Goal: Task Accomplishment & Management: Manage account settings

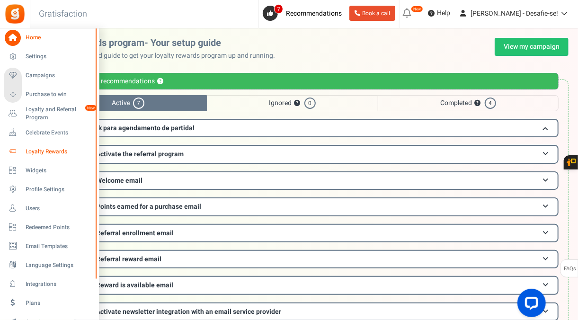
click at [18, 147] on icon at bounding box center [13, 151] width 16 height 16
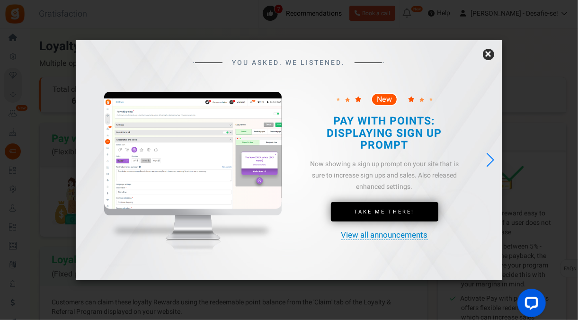
click at [487, 54] on link "×" at bounding box center [487, 54] width 11 height 11
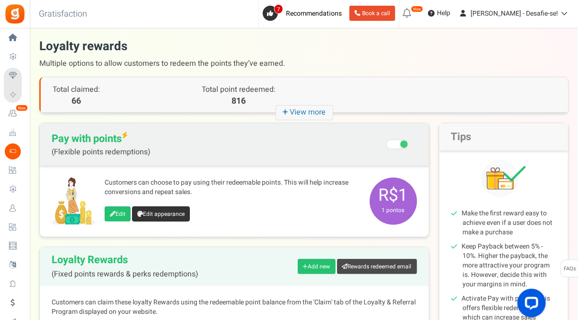
click at [143, 210] on link "Edit appearance" at bounding box center [161, 213] width 58 height 15
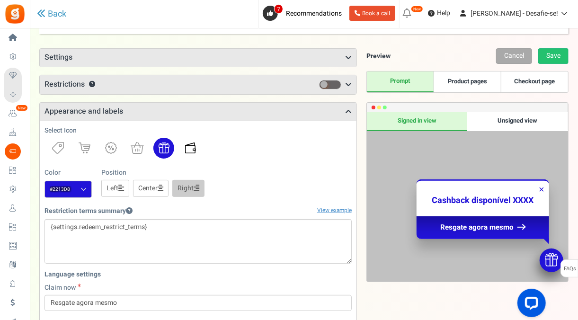
scroll to position [18, 0]
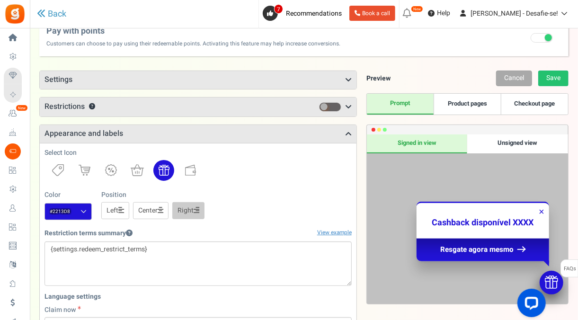
click at [160, 110] on h3 "Restrictions ?" at bounding box center [198, 106] width 316 height 19
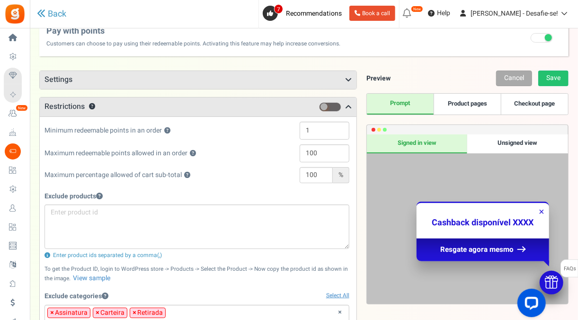
click at [159, 87] on h3 "Settings" at bounding box center [198, 80] width 316 height 18
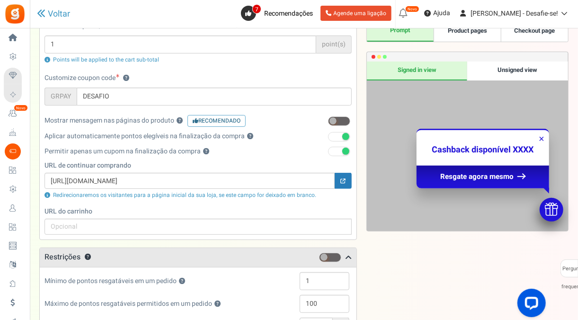
scroll to position [91, 0]
click at [482, 68] on div "Visualização não assinada" at bounding box center [517, 70] width 101 height 19
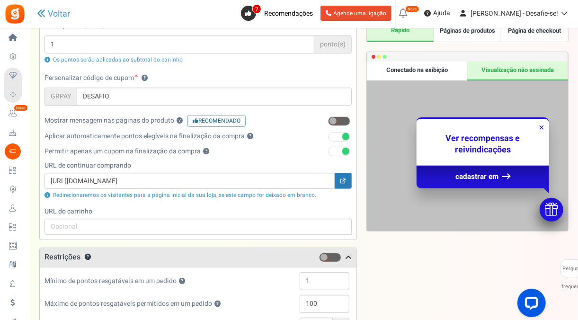
click at [448, 68] on div "Conectado na exibição" at bounding box center [417, 70] width 101 height 19
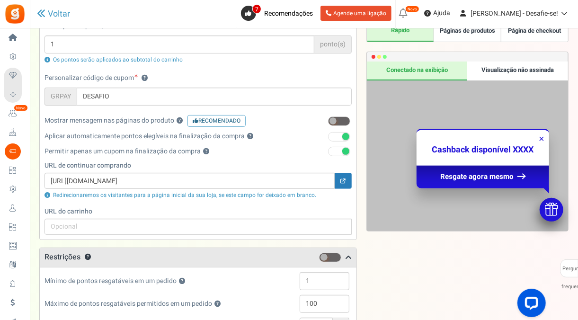
click at [472, 33] on link "Páginas de produtos" at bounding box center [466, 31] width 67 height 21
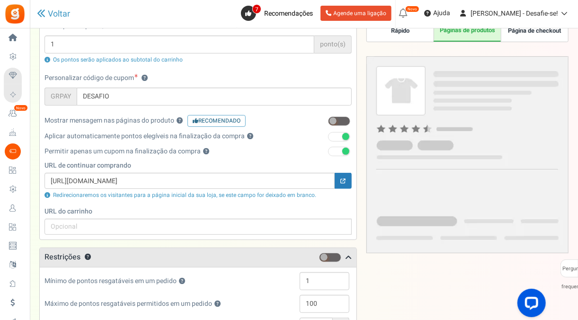
scroll to position [47, 0]
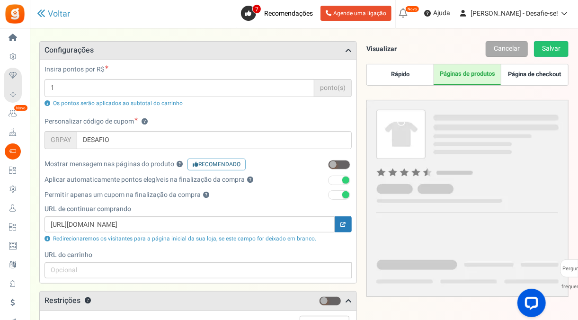
click at [533, 79] on link "Página de checkout" at bounding box center [533, 74] width 67 height 21
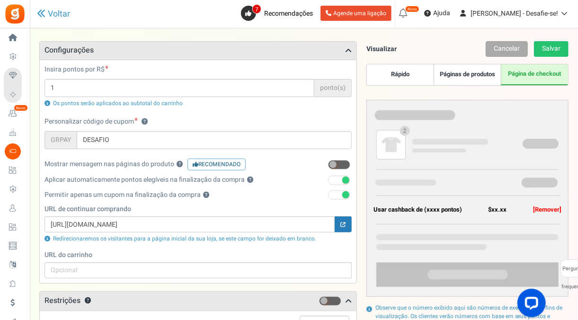
click at [411, 81] on link "Rápido" at bounding box center [400, 74] width 67 height 21
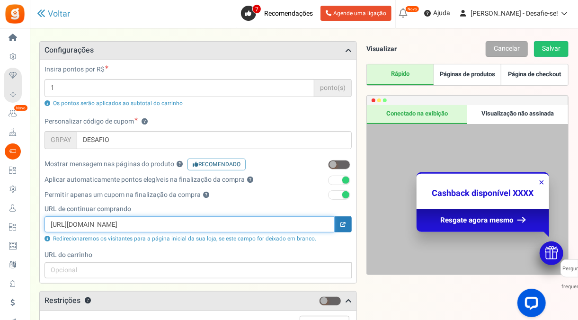
drag, startPoint x: 115, startPoint y: 224, endPoint x: 140, endPoint y: 224, distance: 25.5
click at [140, 224] on input "[URL][DOMAIN_NAME]" at bounding box center [189, 224] width 290 height 16
type input "[URL][DOMAIN_NAME]"
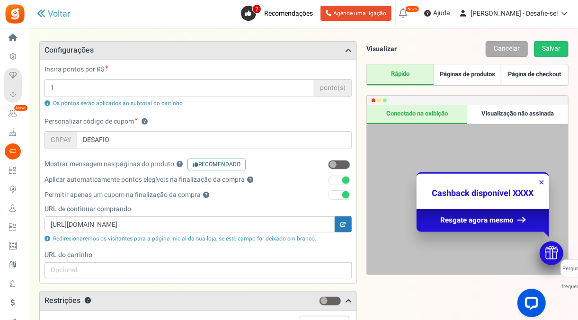
click at [295, 250] on label "URL do carrinho" at bounding box center [197, 254] width 307 height 9
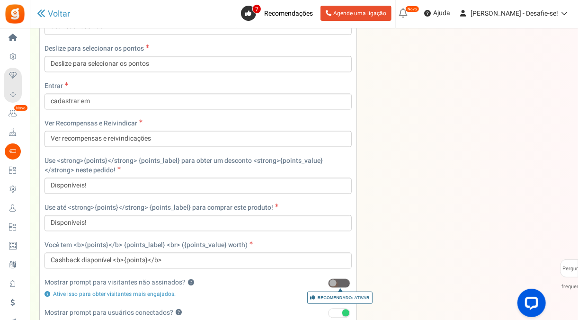
scroll to position [942, 0]
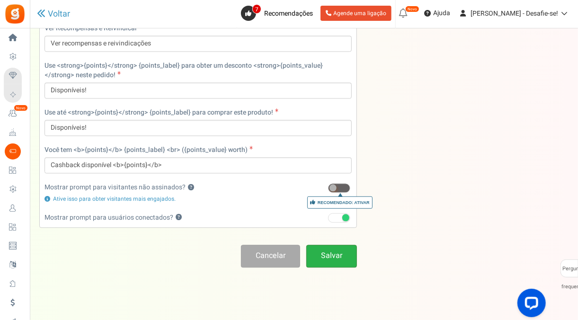
click at [317, 252] on link "Salvar" at bounding box center [331, 256] width 51 height 22
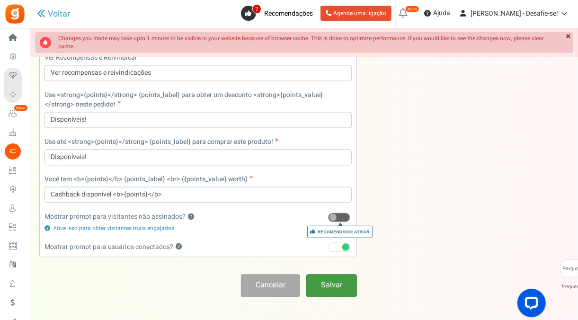
scroll to position [31, 0]
